Goal: Information Seeking & Learning: Find specific page/section

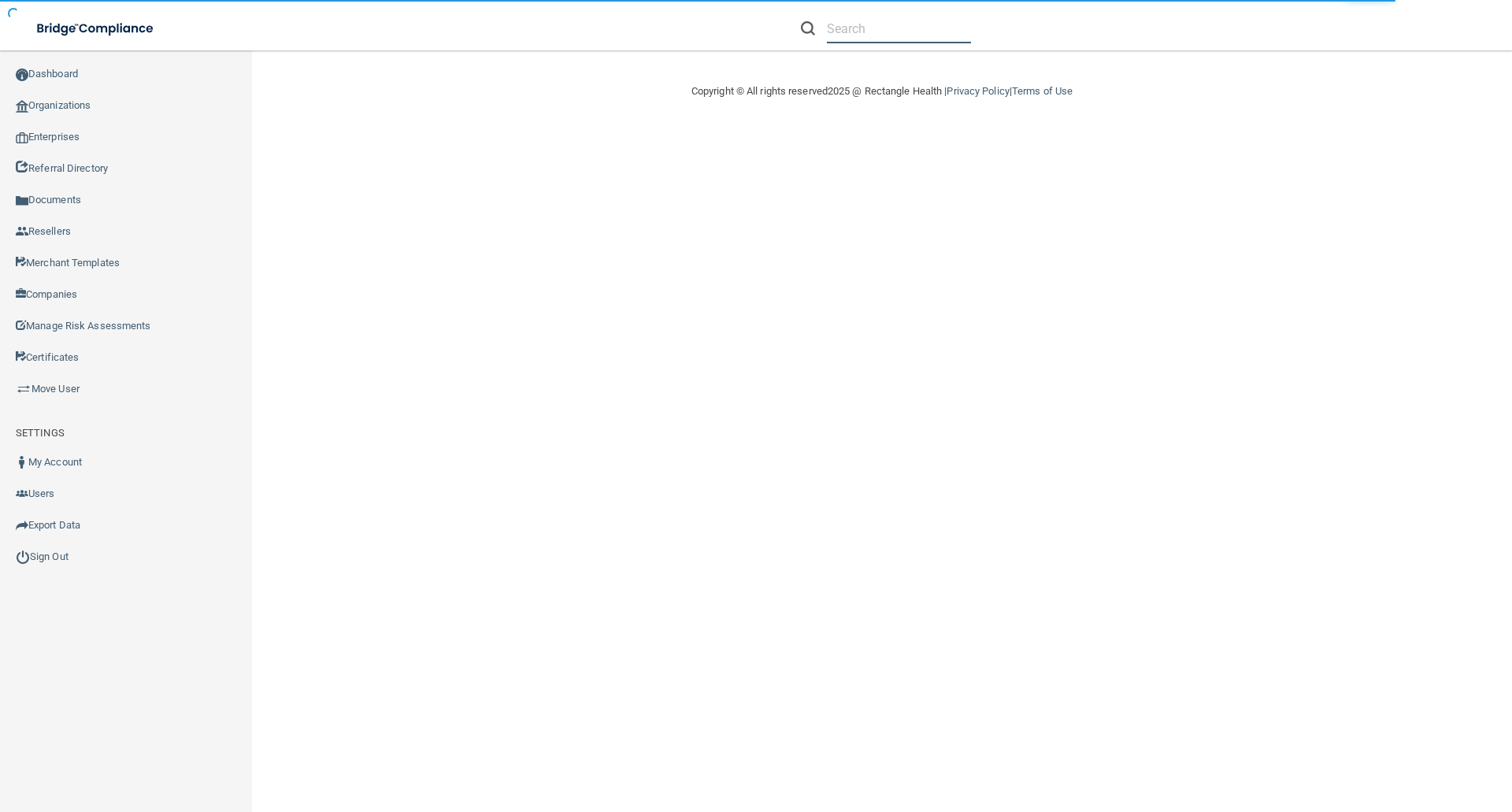
click at [884, 36] on input "text" at bounding box center [899, 29] width 144 height 29
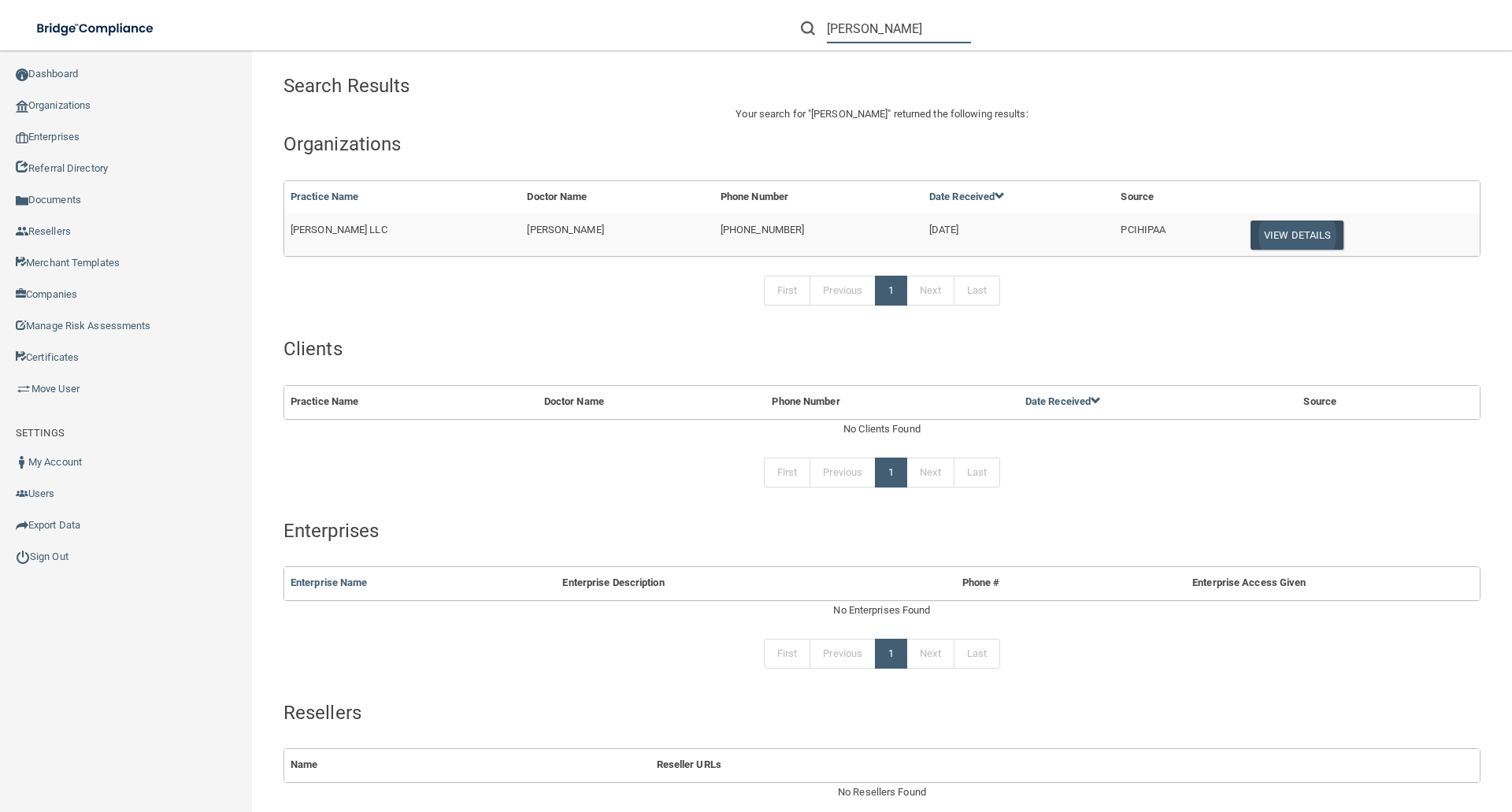
type input "[PERSON_NAME]"
drag, startPoint x: 1266, startPoint y: 238, endPoint x: 1251, endPoint y: 249, distance: 18.6
click at [1267, 237] on button "View Details" at bounding box center [1297, 235] width 93 height 29
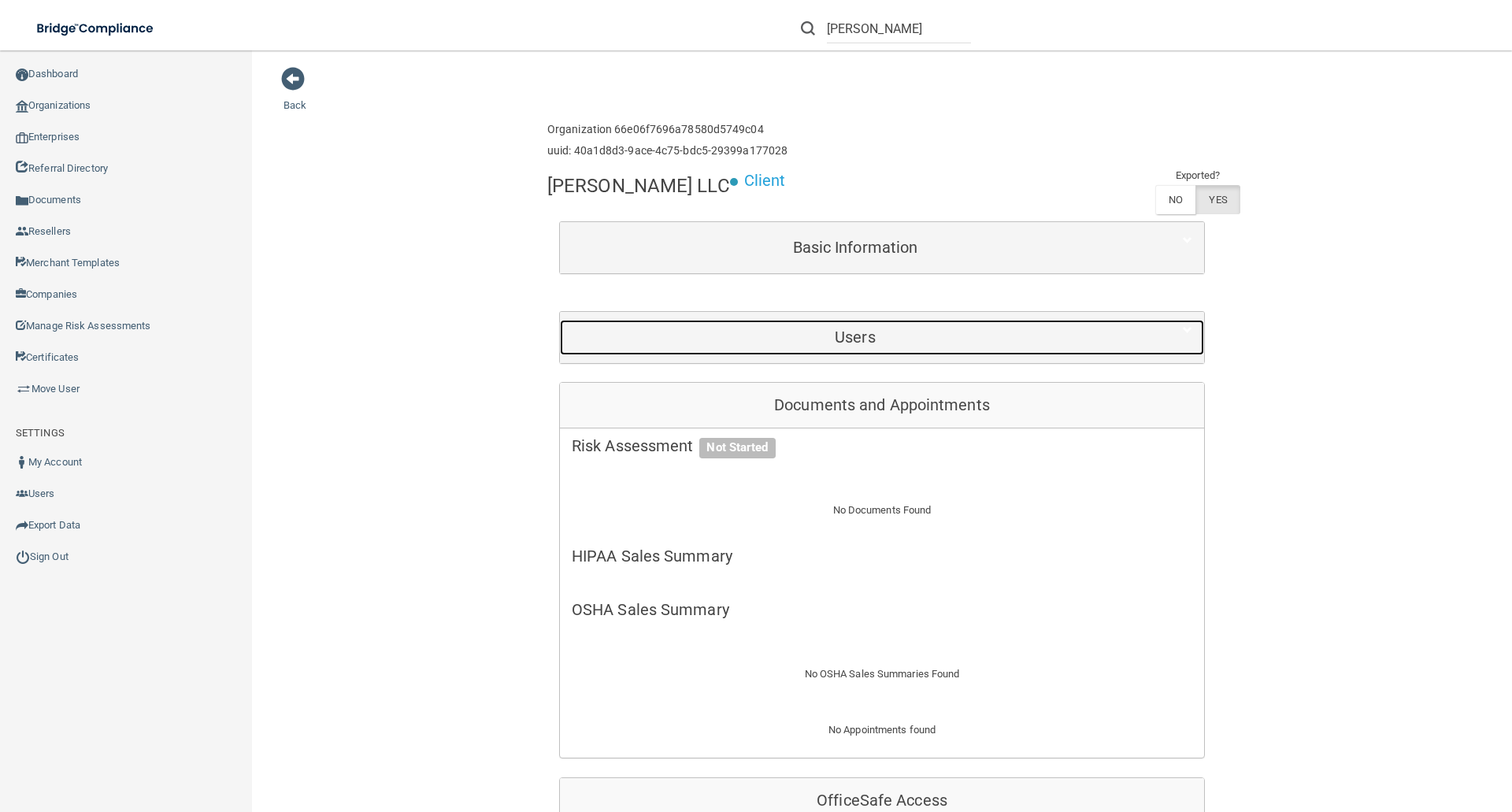
click at [896, 336] on h5 "Users" at bounding box center [855, 337] width 567 height 17
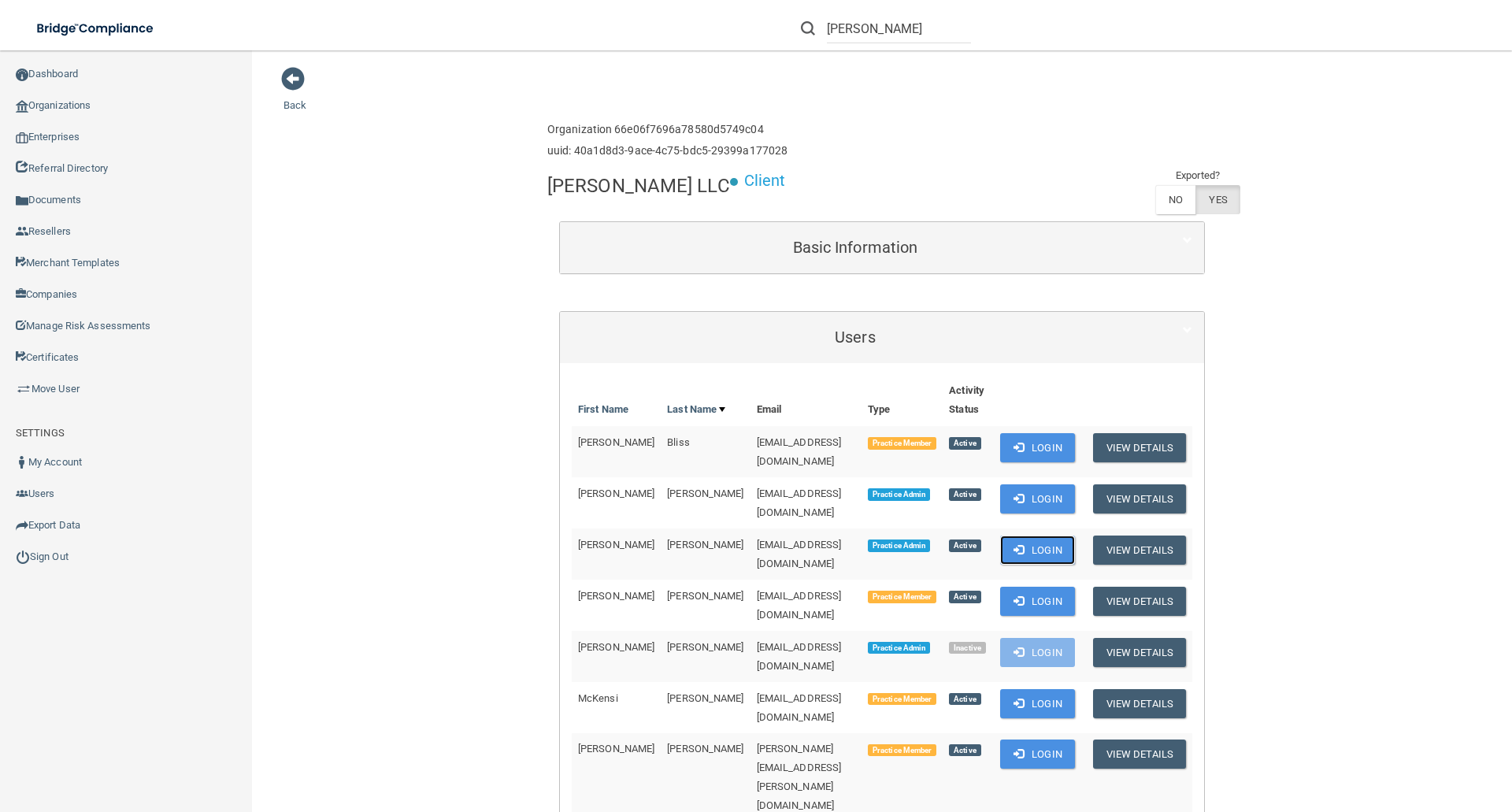
click at [1051, 535] on button "Login" at bounding box center [1037, 550] width 74 height 29
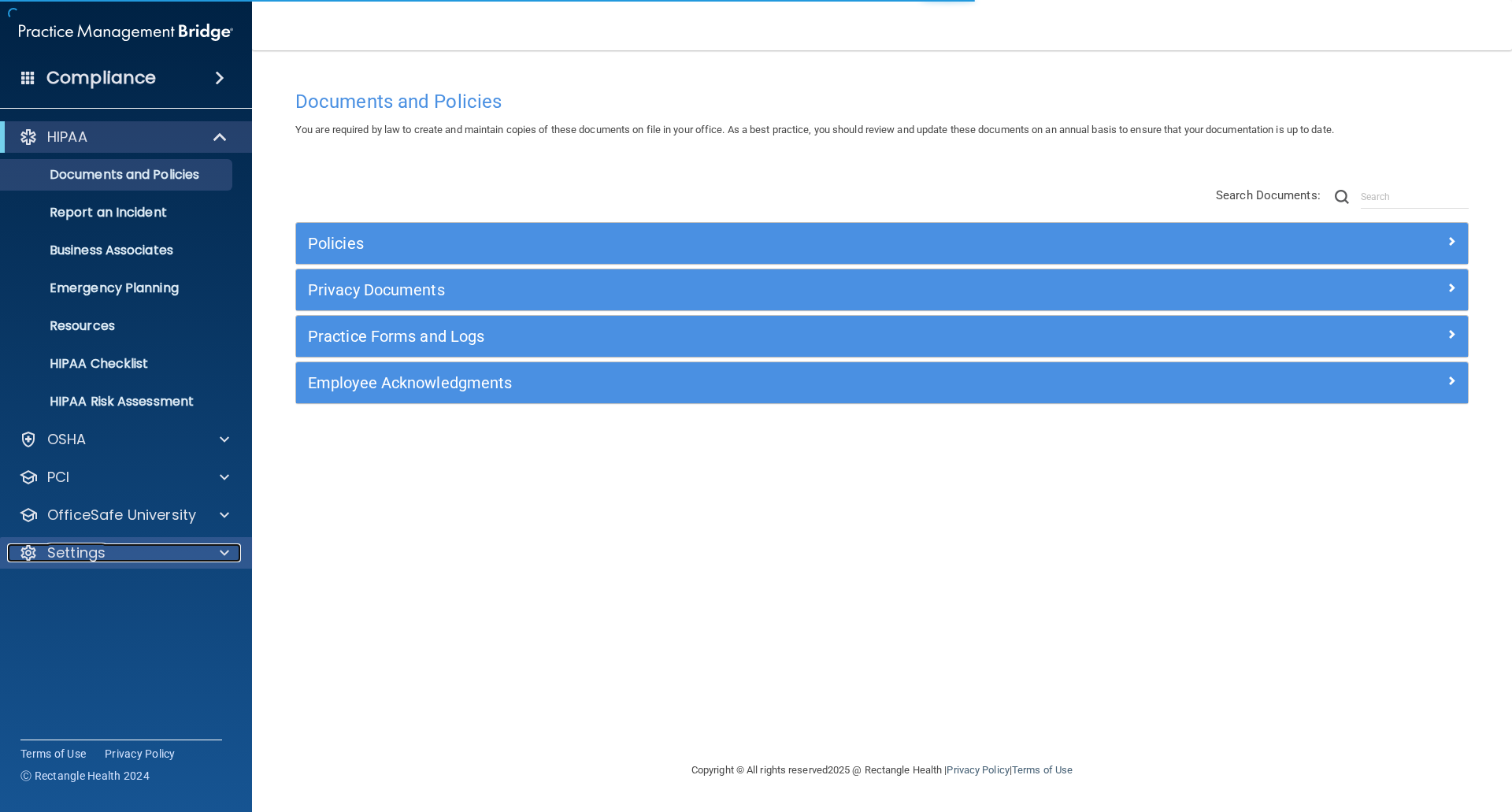
click at [119, 552] on div "Settings" at bounding box center [105, 553] width 195 height 19
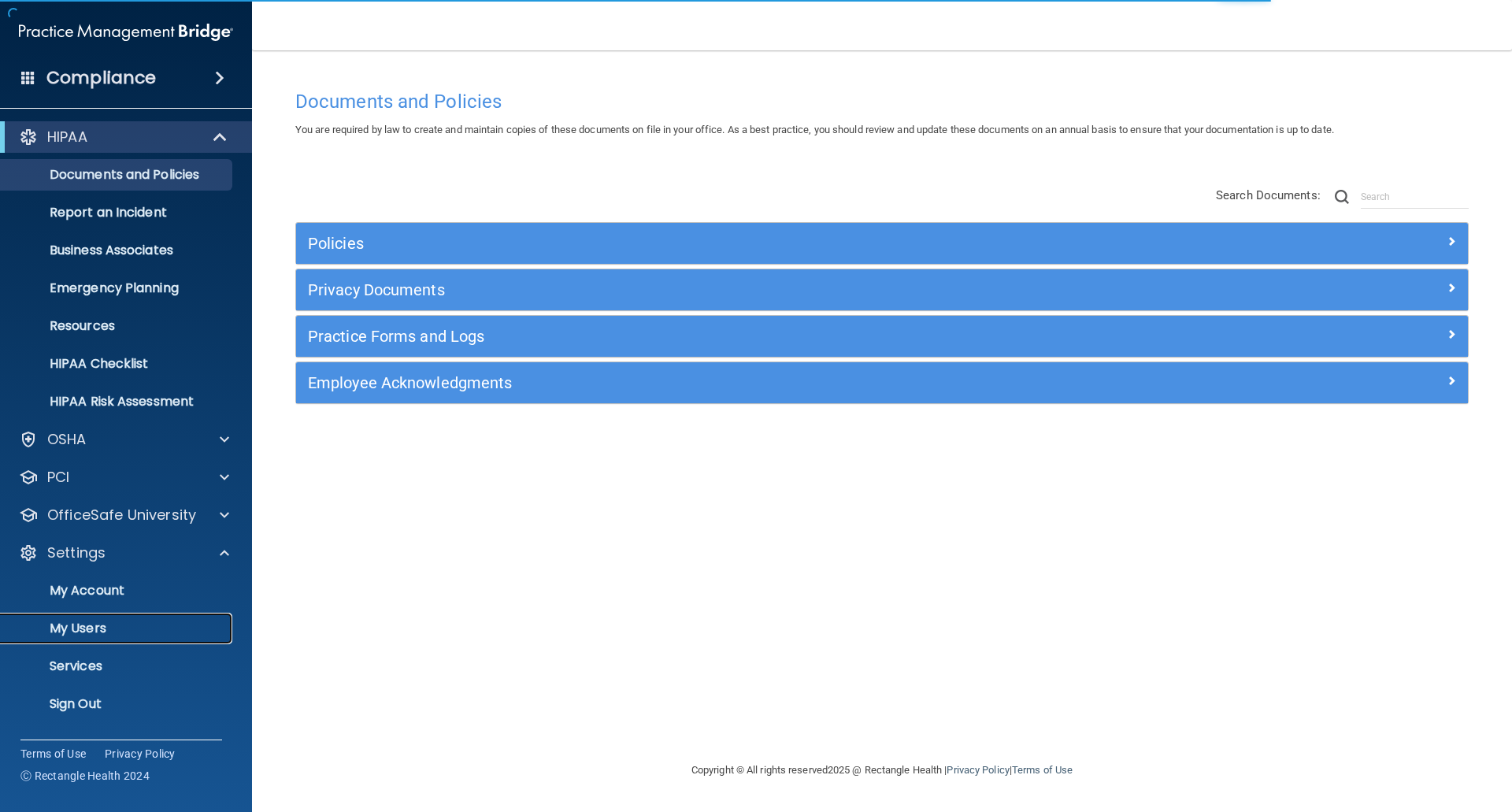
click at [96, 623] on p "My Users" at bounding box center [118, 628] width 215 height 16
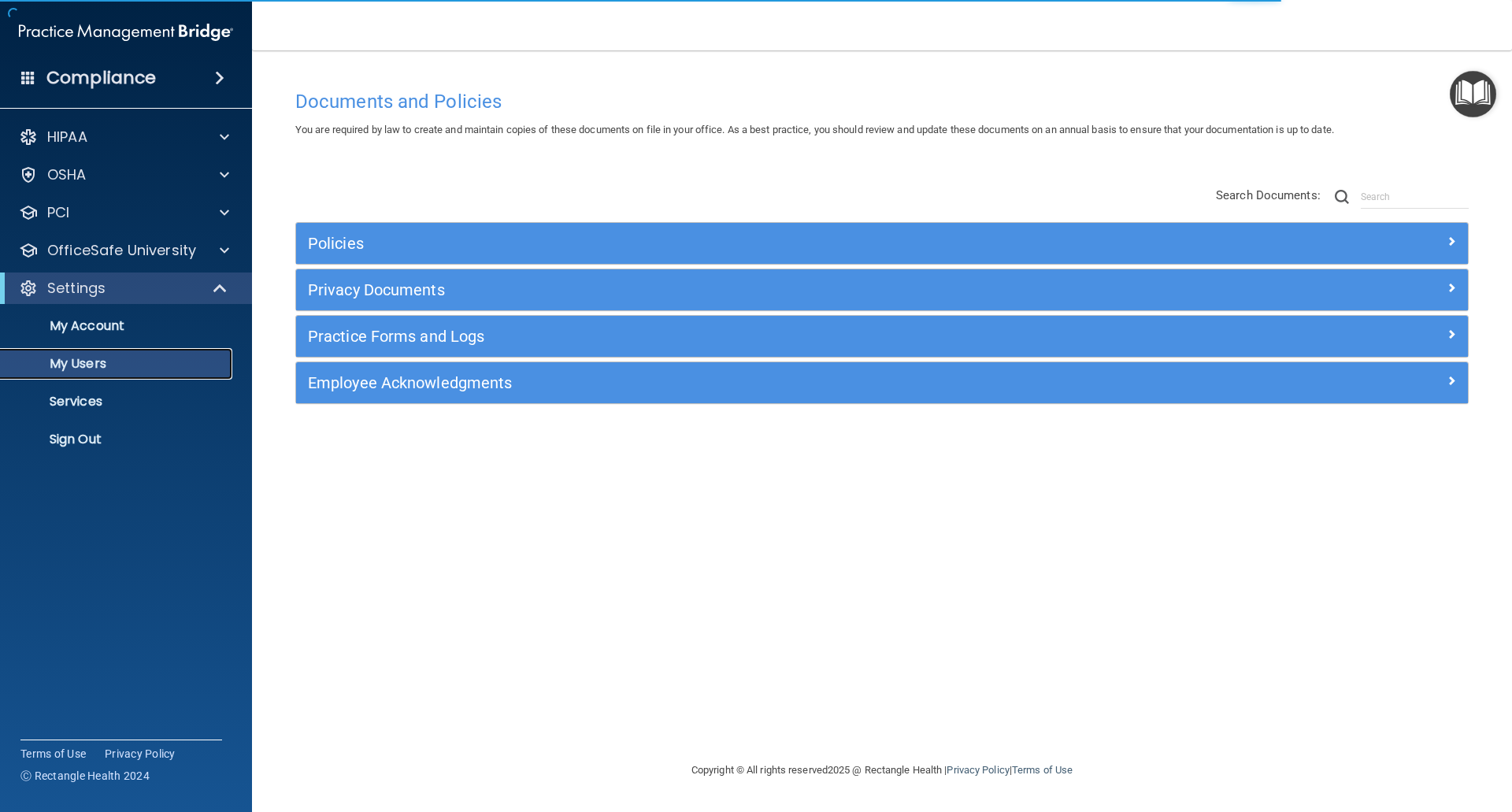
select select "20"
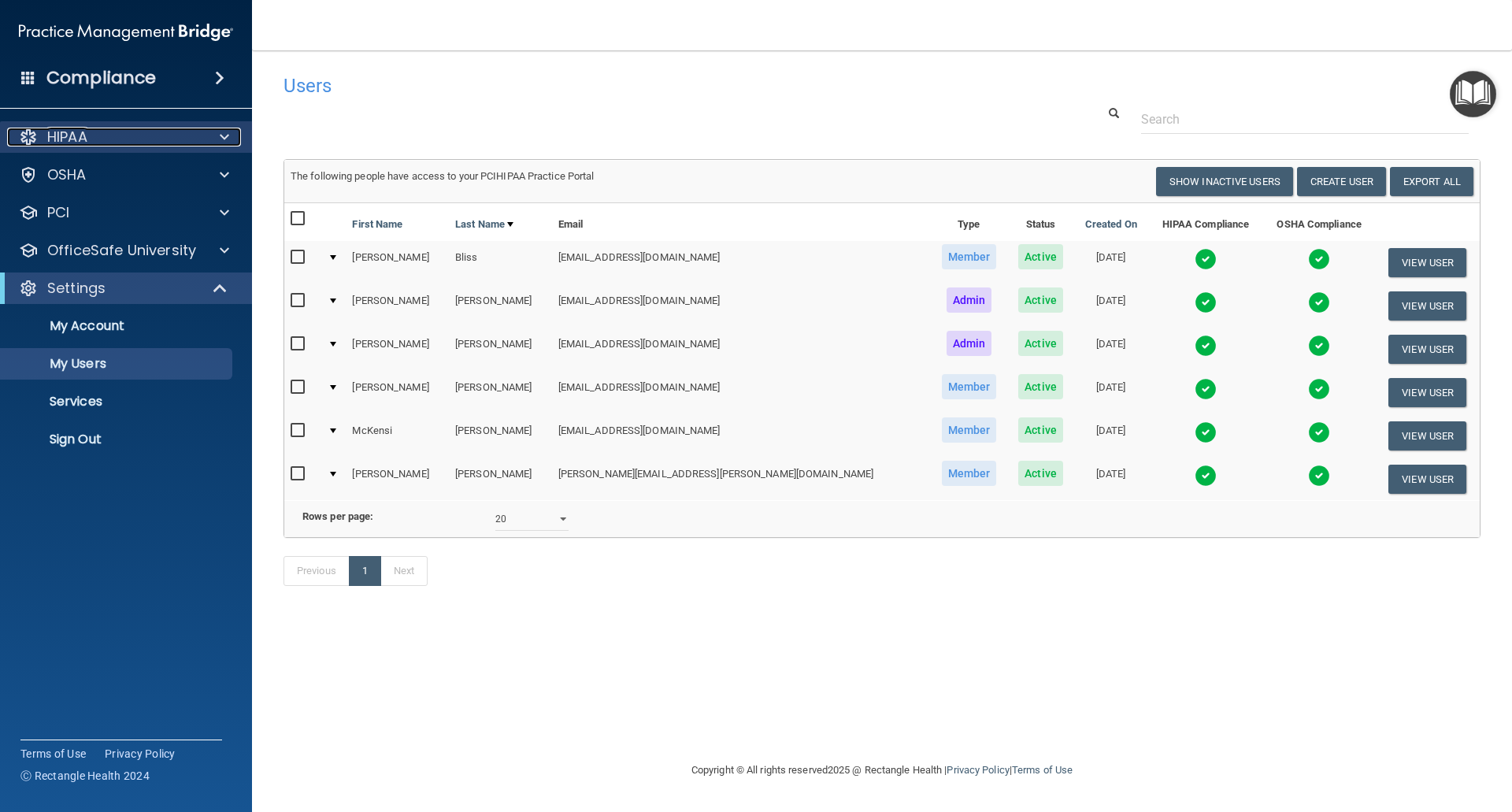
click at [63, 140] on p "HIPAA" at bounding box center [67, 137] width 40 height 19
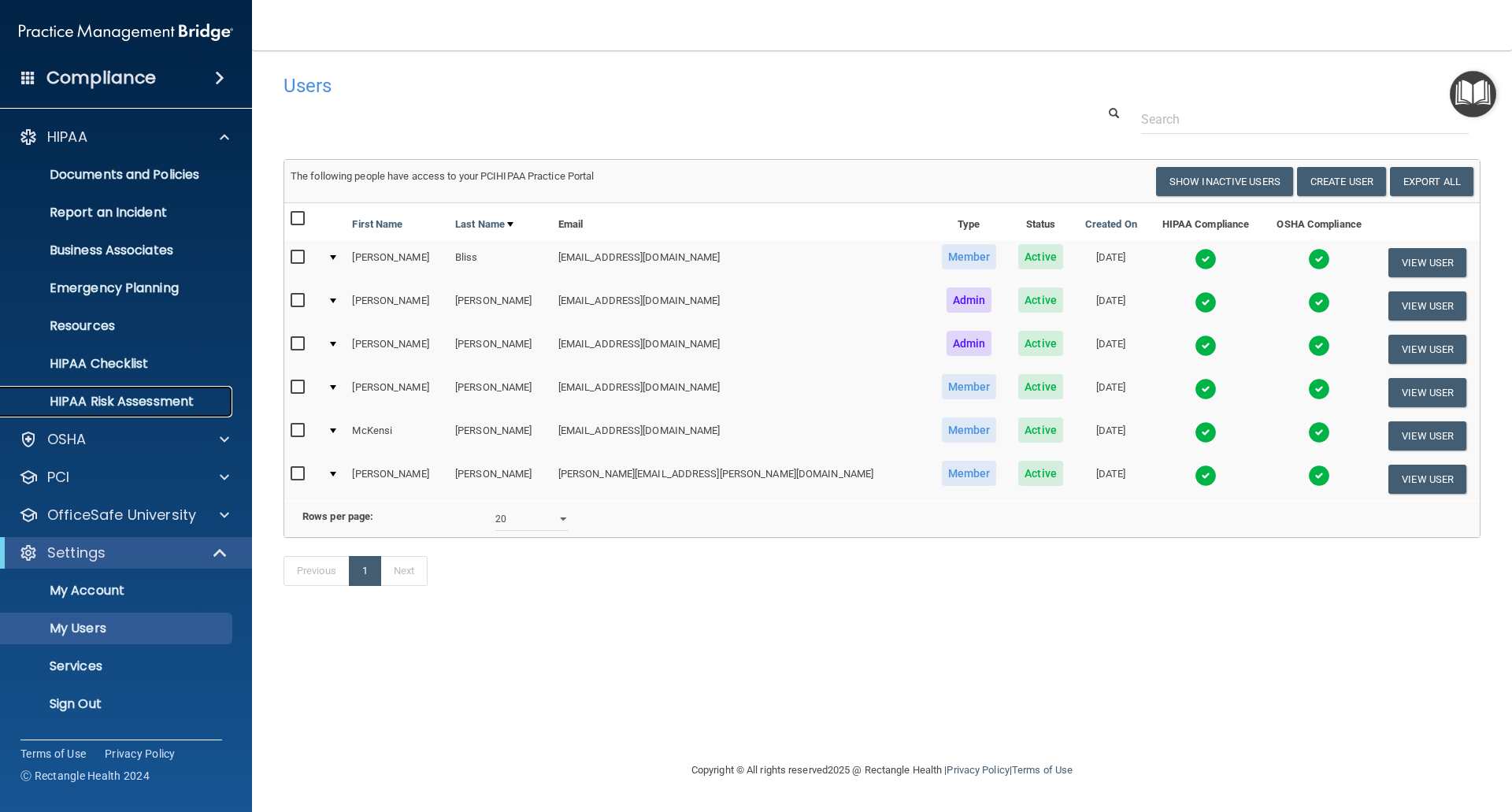
click at [82, 395] on p "HIPAA Risk Assessment" at bounding box center [118, 401] width 215 height 16
